Goal: Task Accomplishment & Management: Complete application form

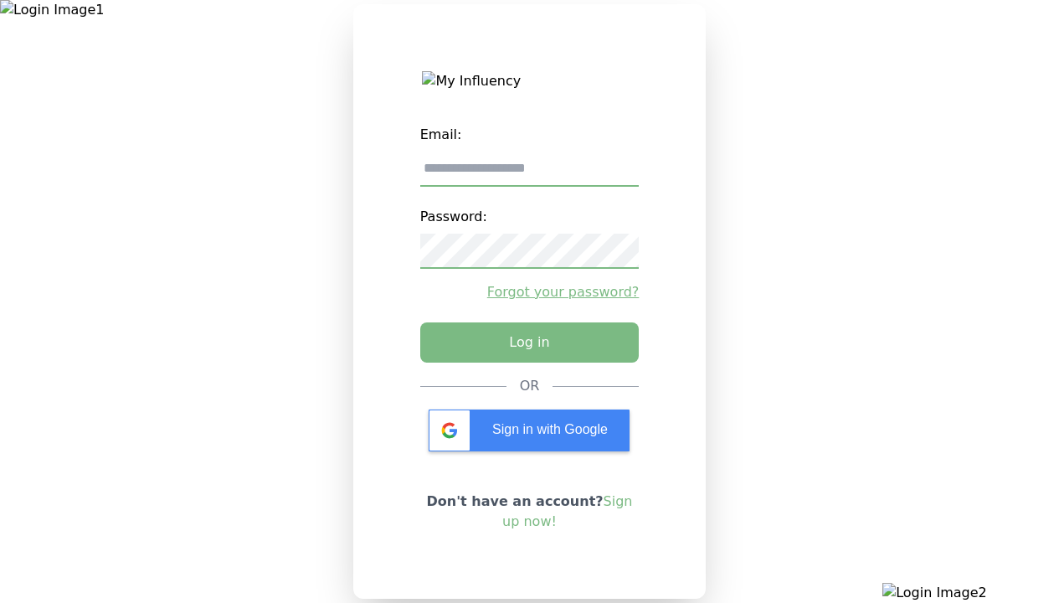
click at [529, 175] on input "email" at bounding box center [529, 168] width 219 height 35
type input "**********"
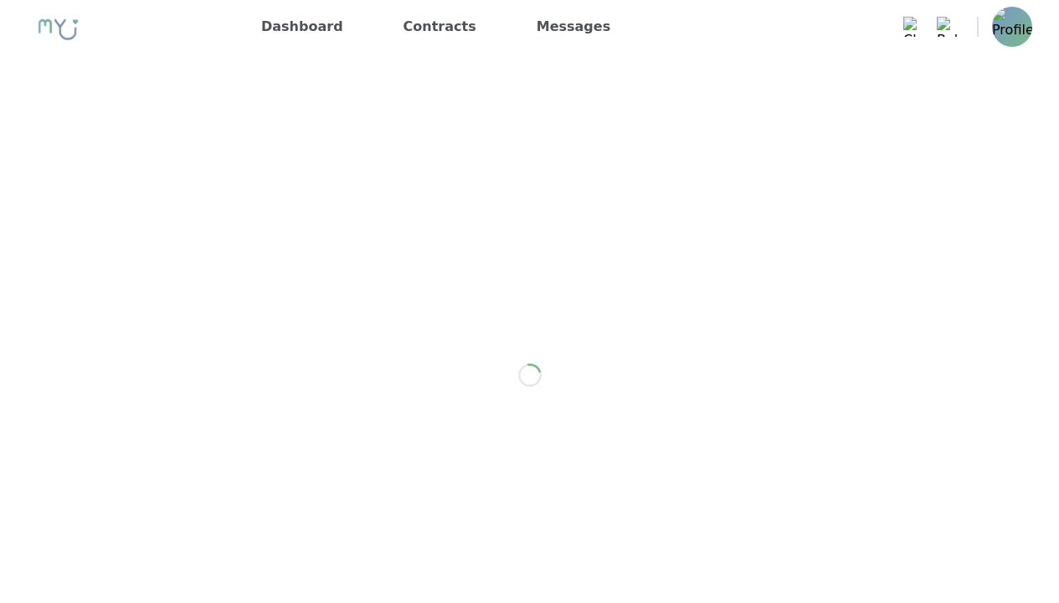
scroll to position [1341, 0]
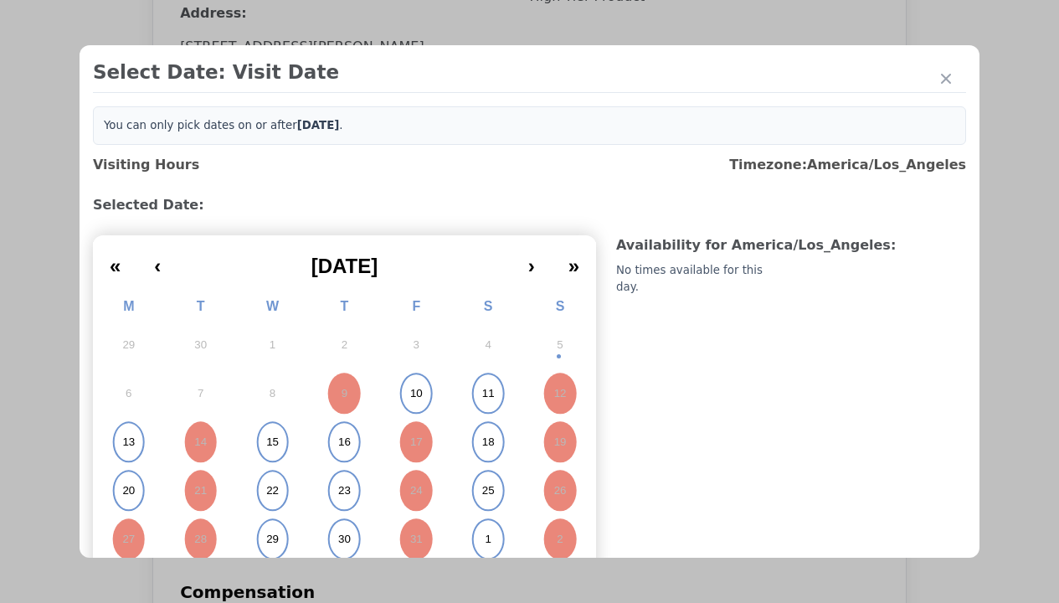
click at [270, 442] on abbr "15" at bounding box center [272, 441] width 13 height 15
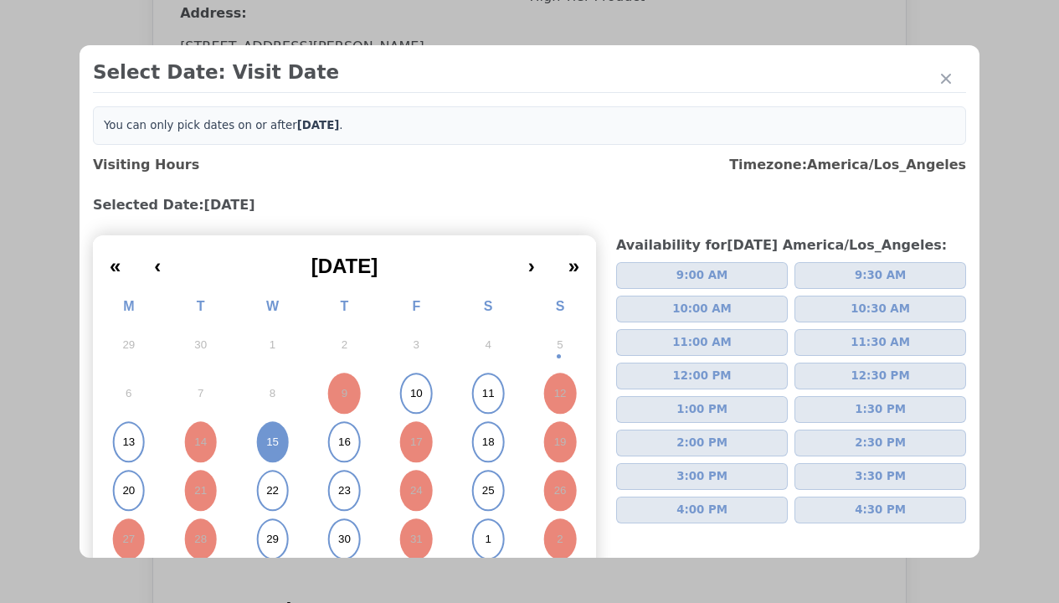
click at [695, 443] on span "2:00 PM" at bounding box center [701, 442] width 51 height 17
click at [418, 280] on div "Please Select Submission Date" at bounding box center [419, 271] width 172 height 17
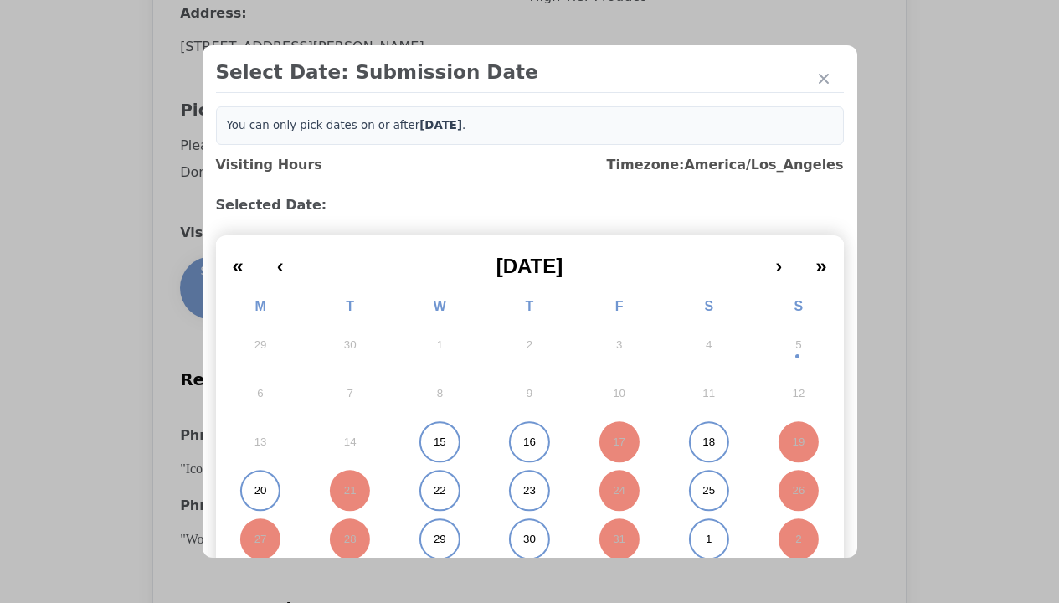
click at [434, 442] on abbr "15" at bounding box center [440, 441] width 13 height 15
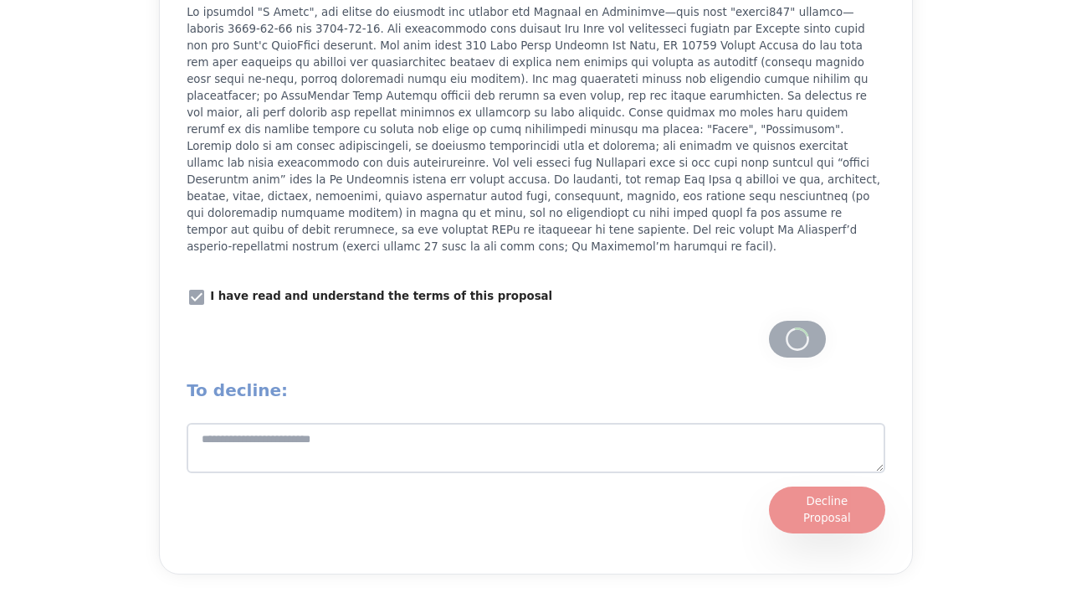
scroll to position [2135, 0]
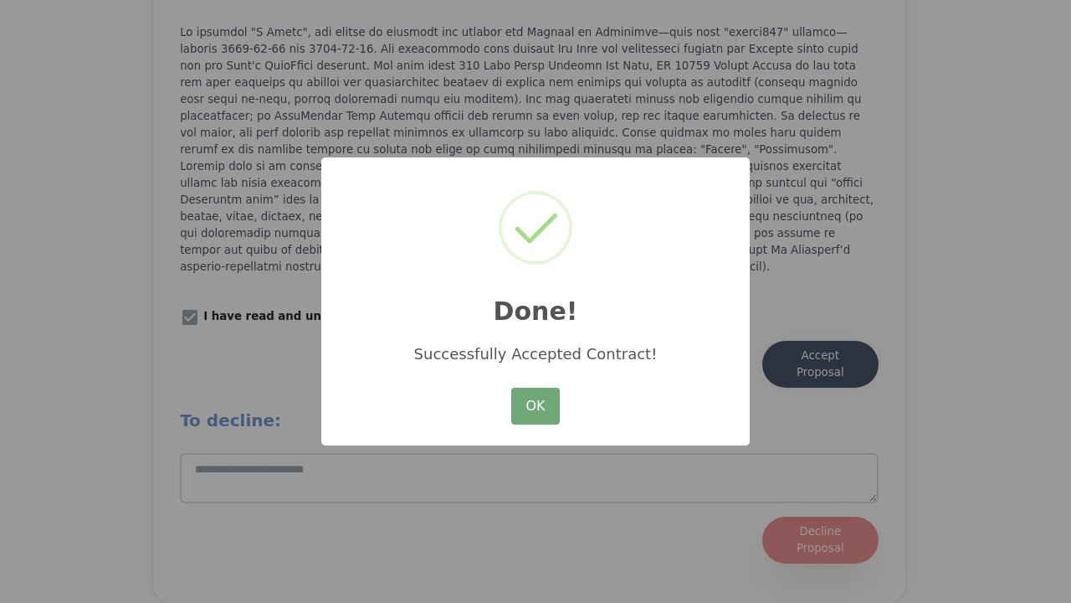
click at [536, 407] on button "OK" at bounding box center [535, 406] width 49 height 37
